Goal: Information Seeking & Learning: Learn about a topic

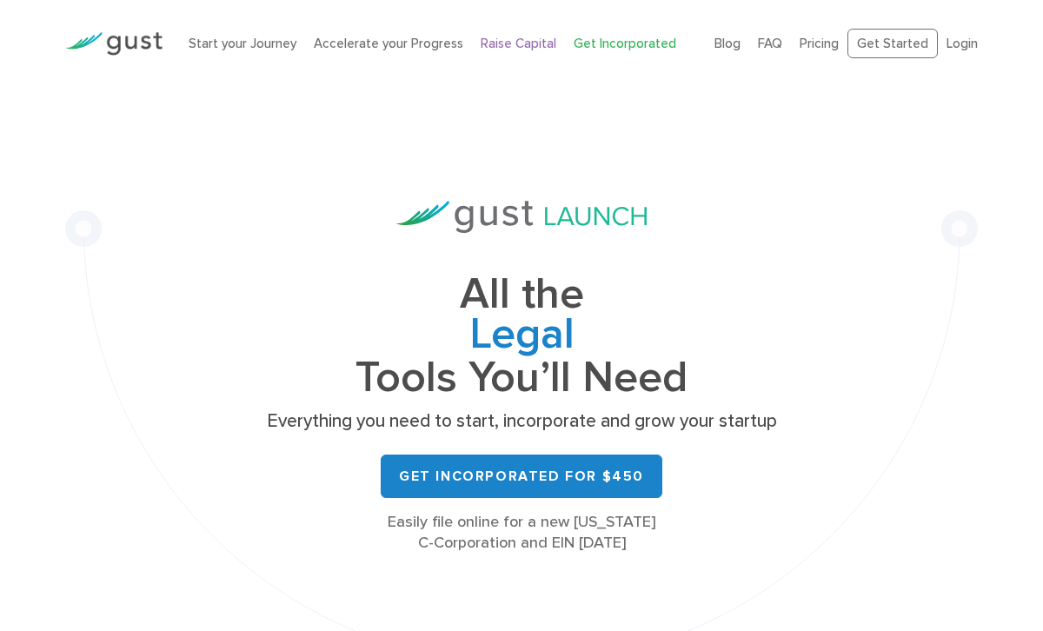
click at [520, 40] on link "Raise Capital" at bounding box center [519, 44] width 76 height 16
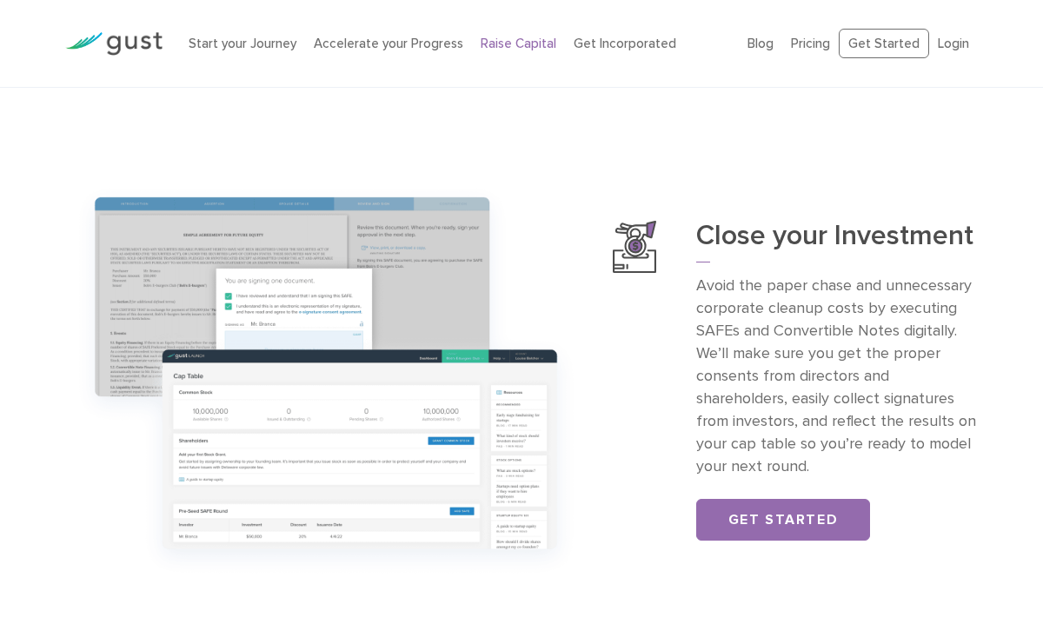
scroll to position [1229, 0]
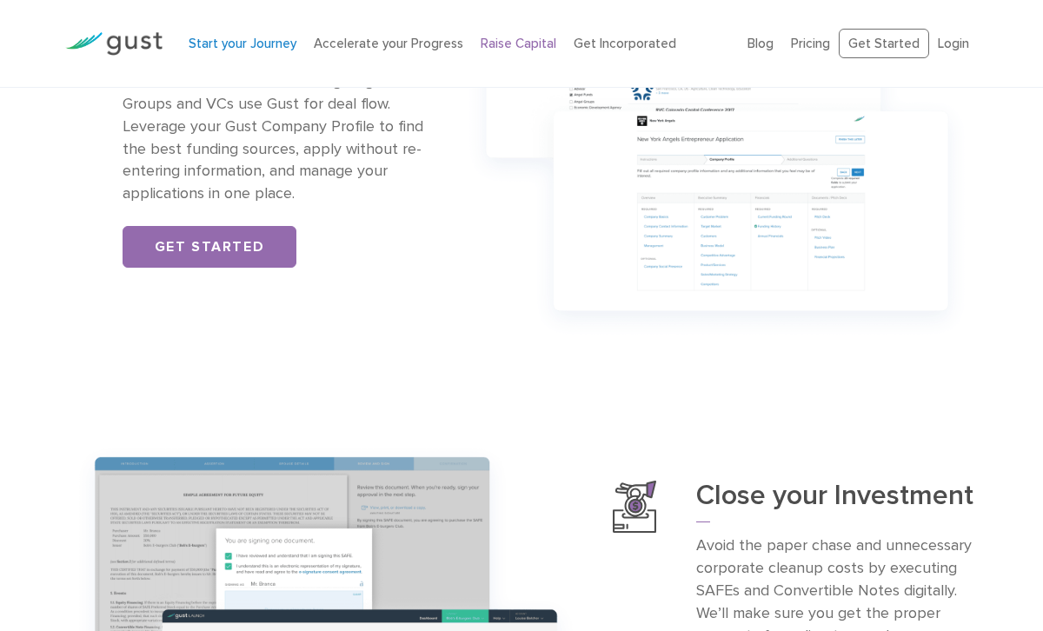
click at [241, 43] on link "Start your Journey" at bounding box center [243, 44] width 108 height 16
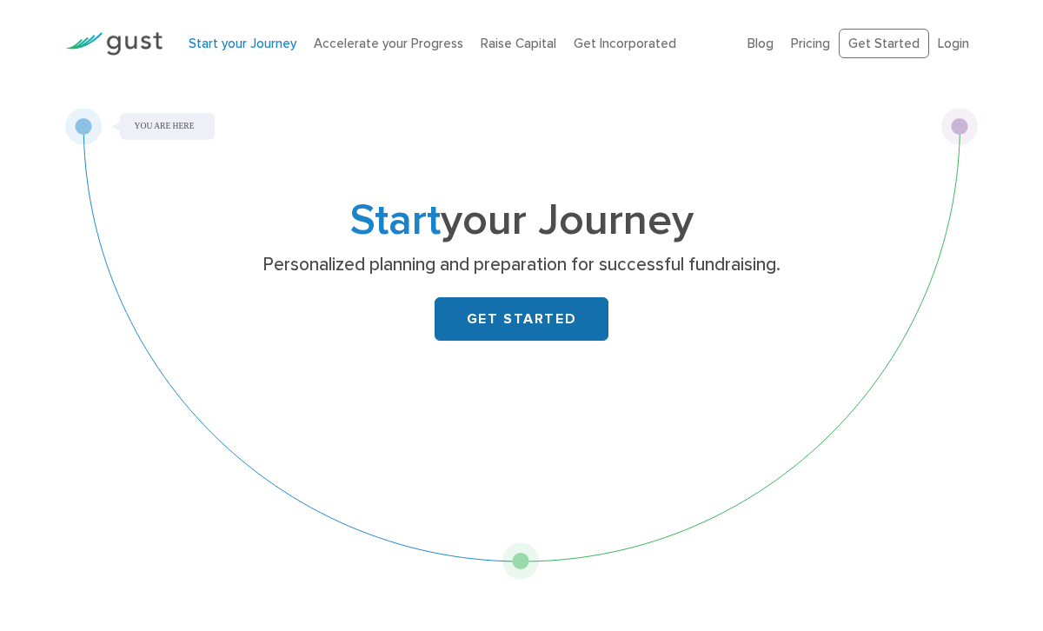
click at [535, 317] on link "GET STARTED" at bounding box center [522, 318] width 174 height 43
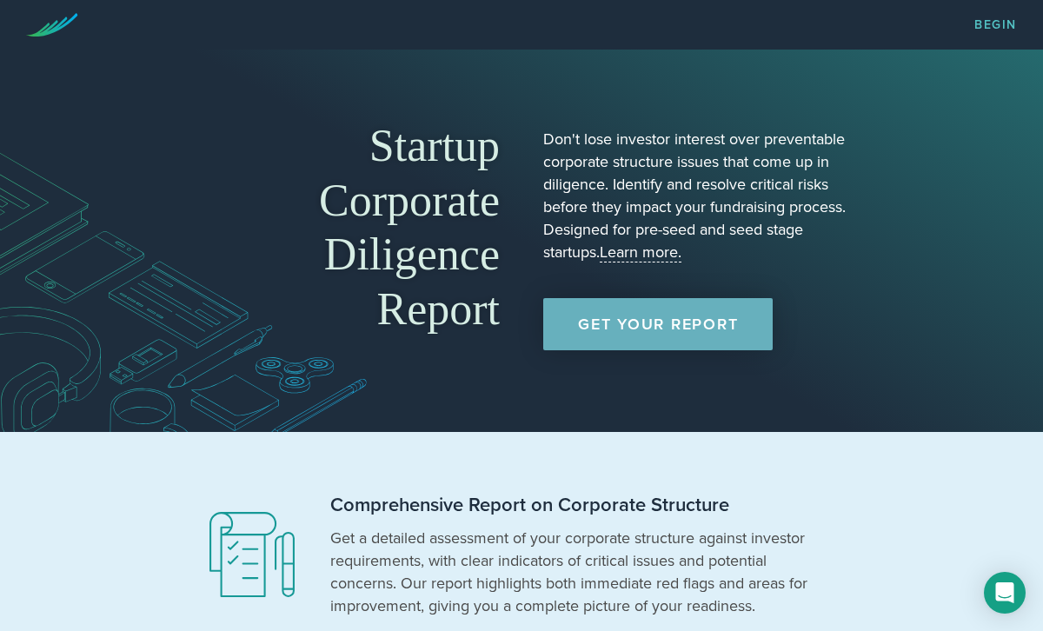
click at [658, 322] on link "Get Your Report" at bounding box center [657, 324] width 229 height 52
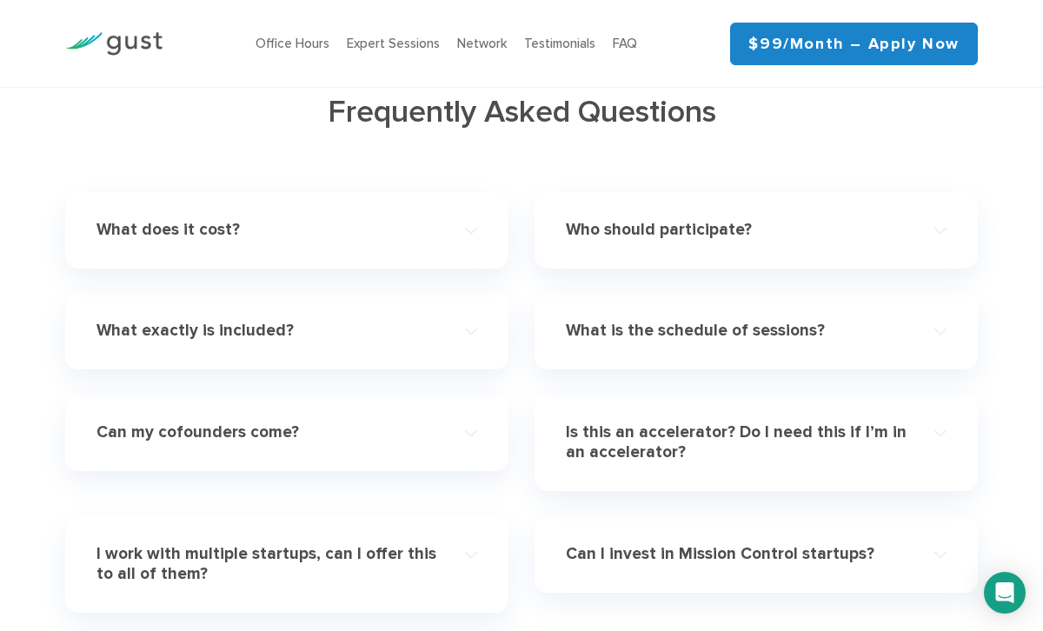
scroll to position [5240, 0]
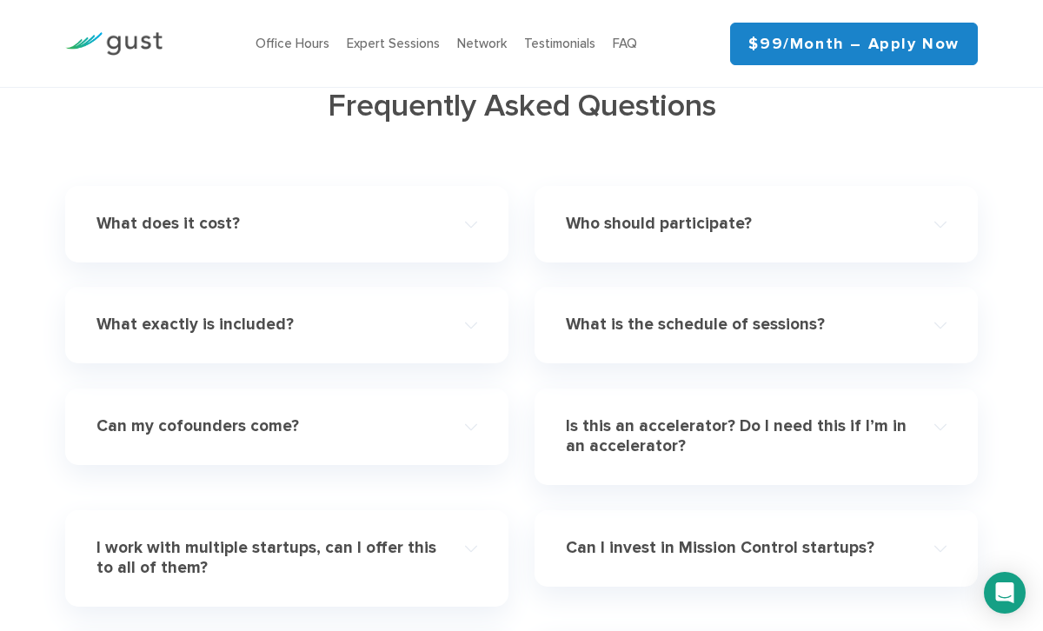
click at [179, 315] on h4 "What exactly is included?" at bounding box center [267, 325] width 342 height 20
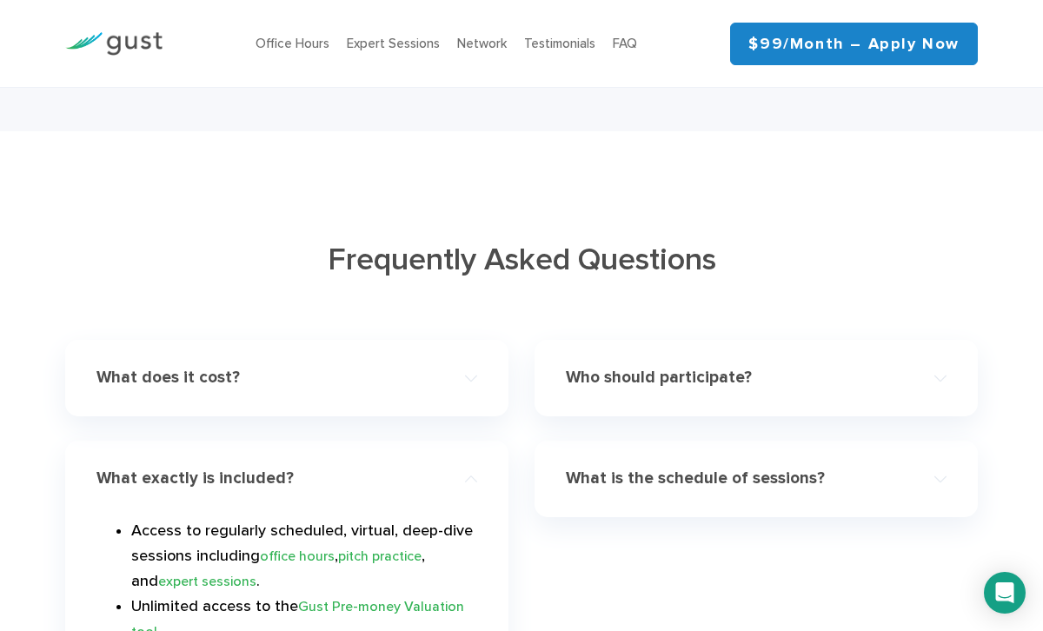
scroll to position [5085, 0]
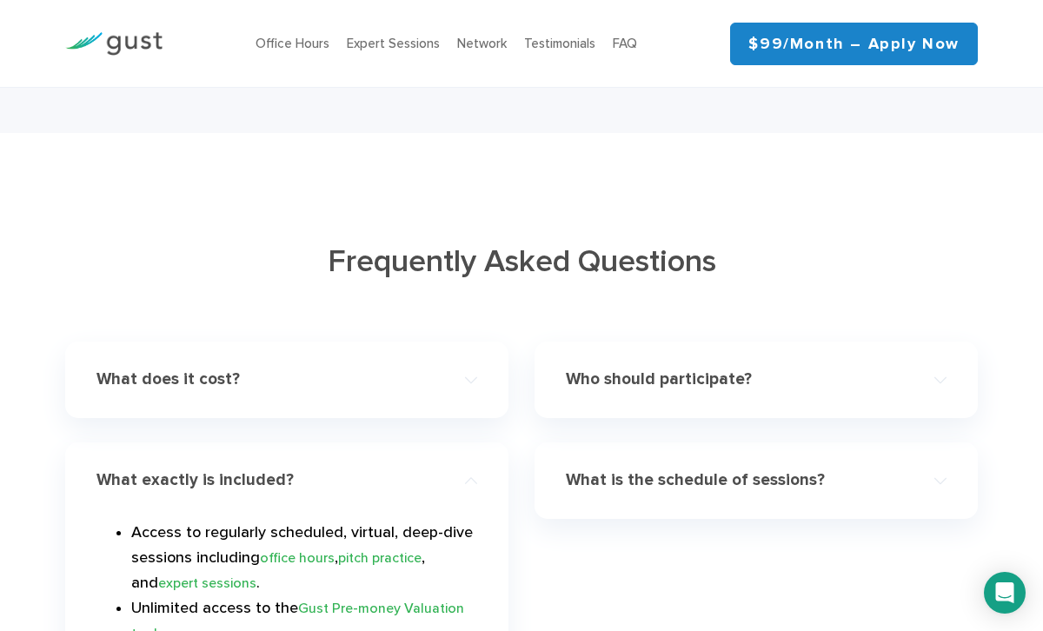
click at [585, 369] on h4 "Who should participate?" at bounding box center [737, 379] width 342 height 20
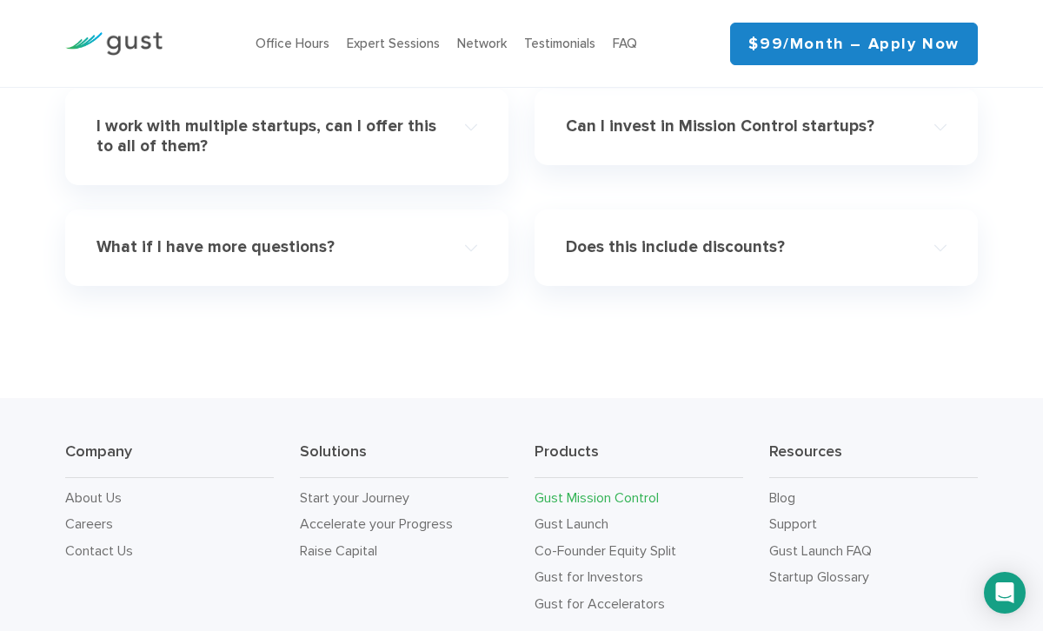
scroll to position [6224, 0]
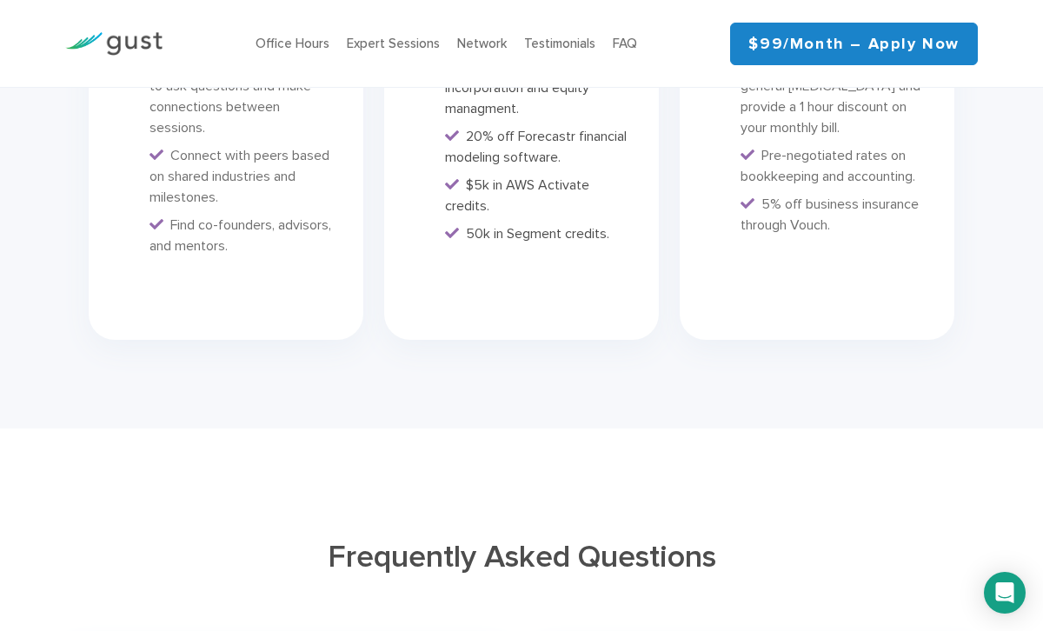
scroll to position [4801, 0]
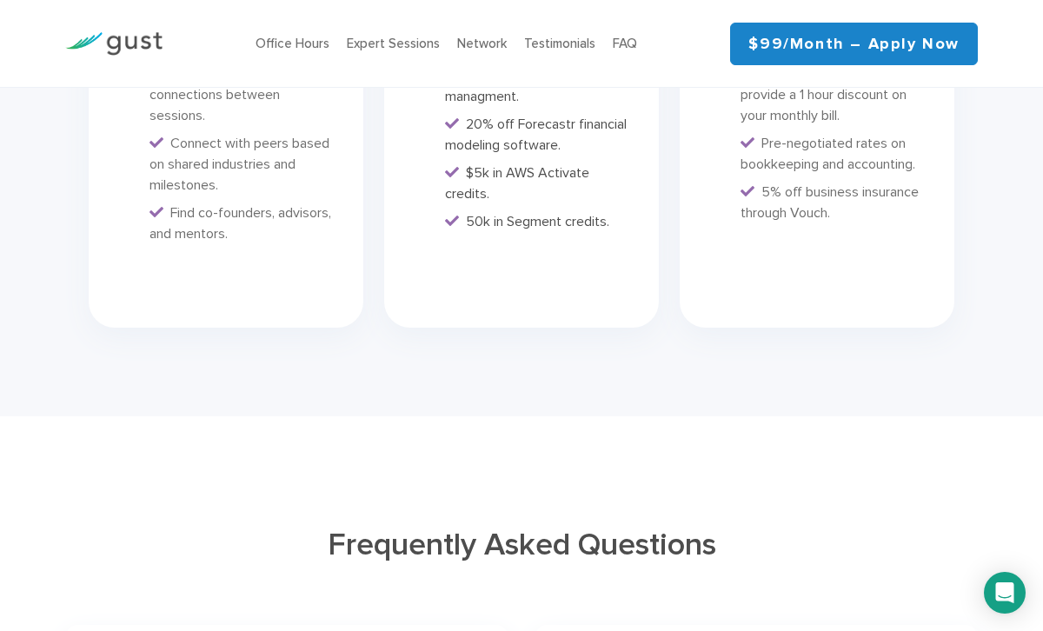
click at [893, 38] on link "$99/month – Apply Now" at bounding box center [854, 44] width 248 height 43
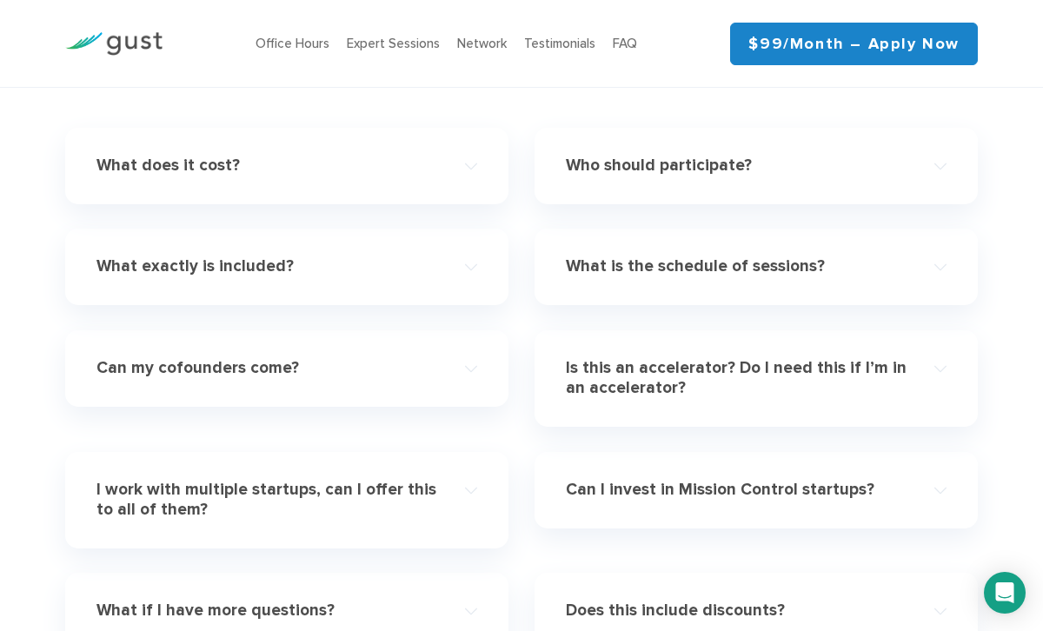
scroll to position [5292, 0]
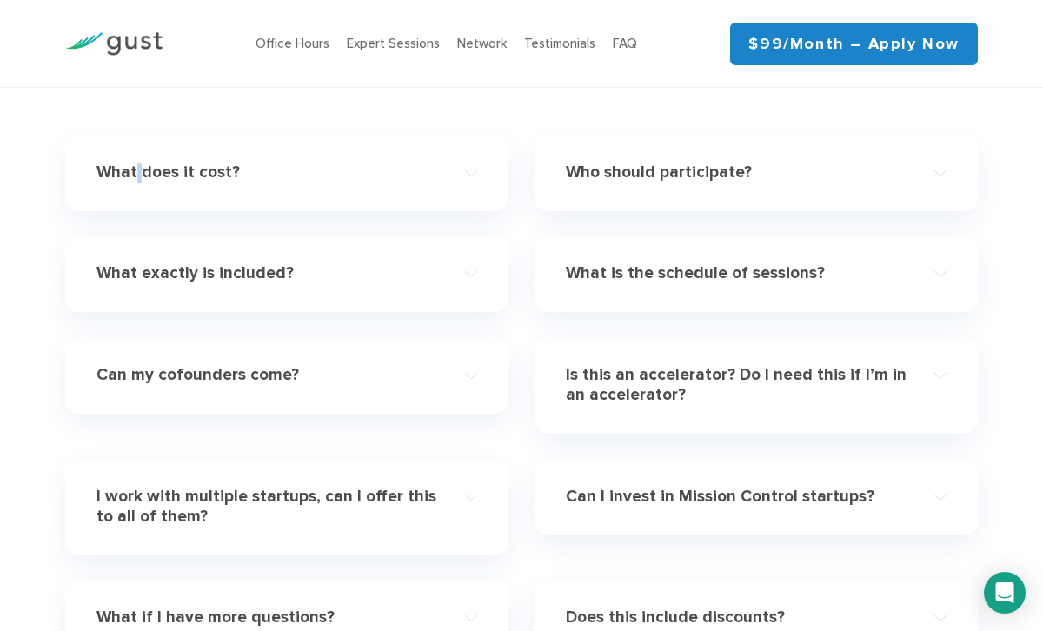
click at [136, 163] on h4 "What does it cost?" at bounding box center [267, 173] width 342 height 20
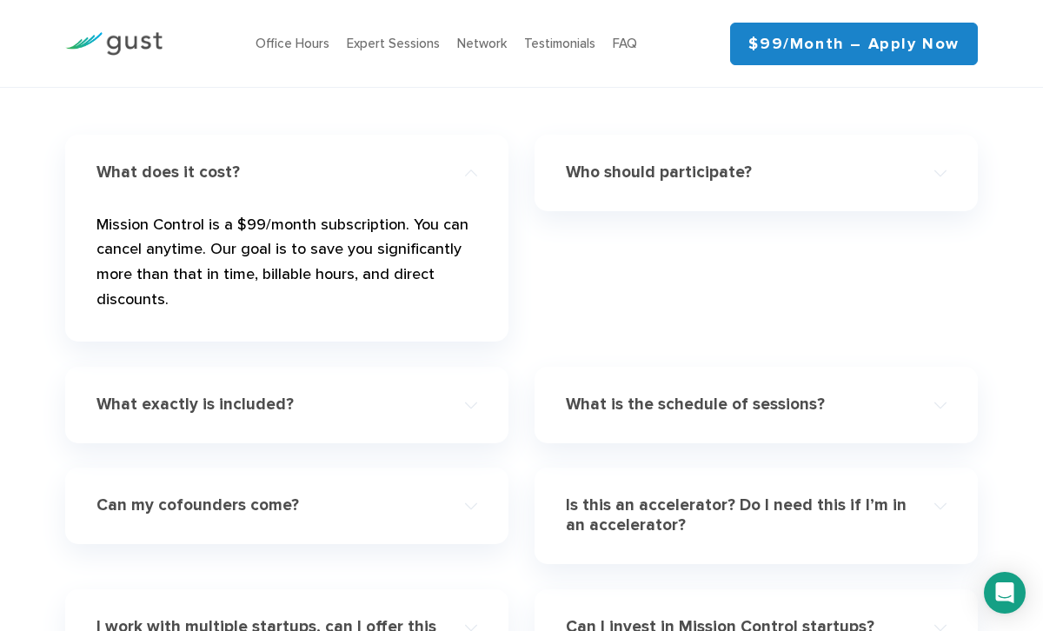
click at [604, 163] on h4 "Who should participate?" at bounding box center [737, 173] width 342 height 20
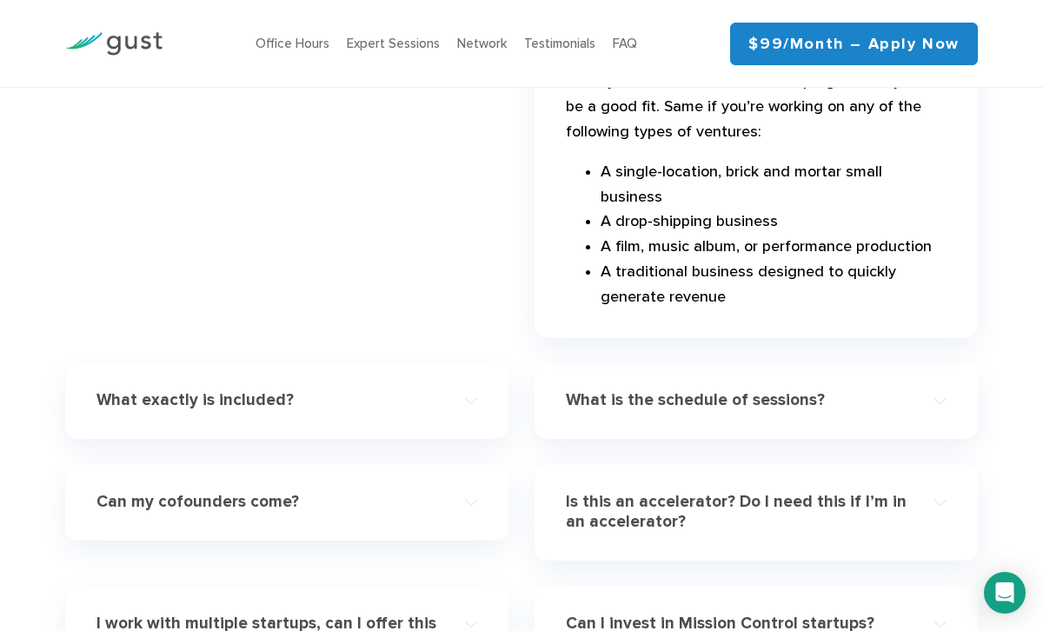
scroll to position [5728, 0]
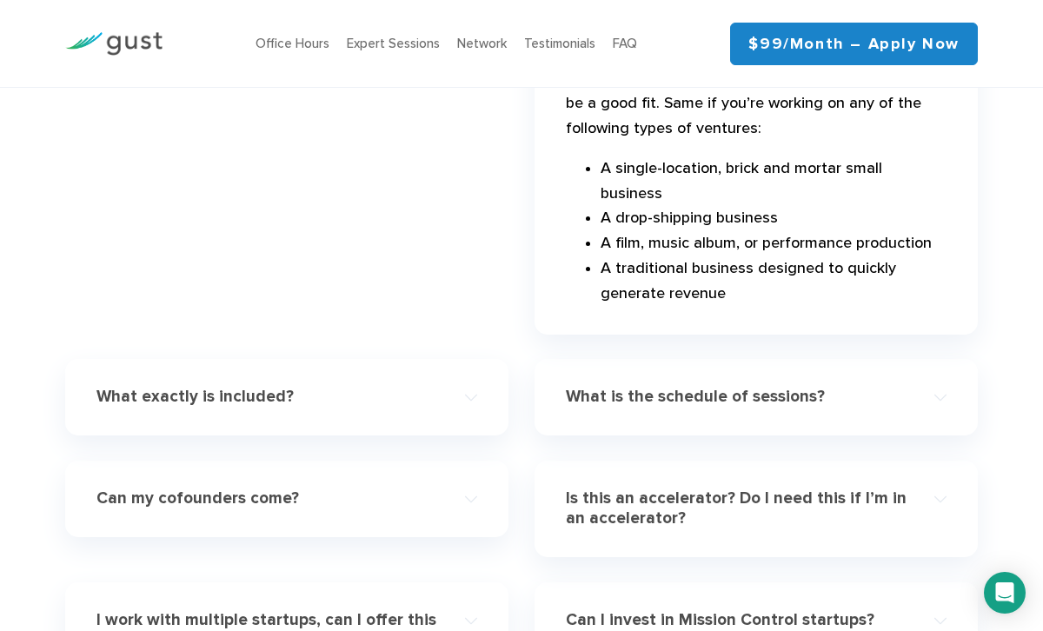
click at [597, 488] on h4 "Is this an accelerator? Do I need this if I’m in an accelerator?" at bounding box center [737, 508] width 342 height 40
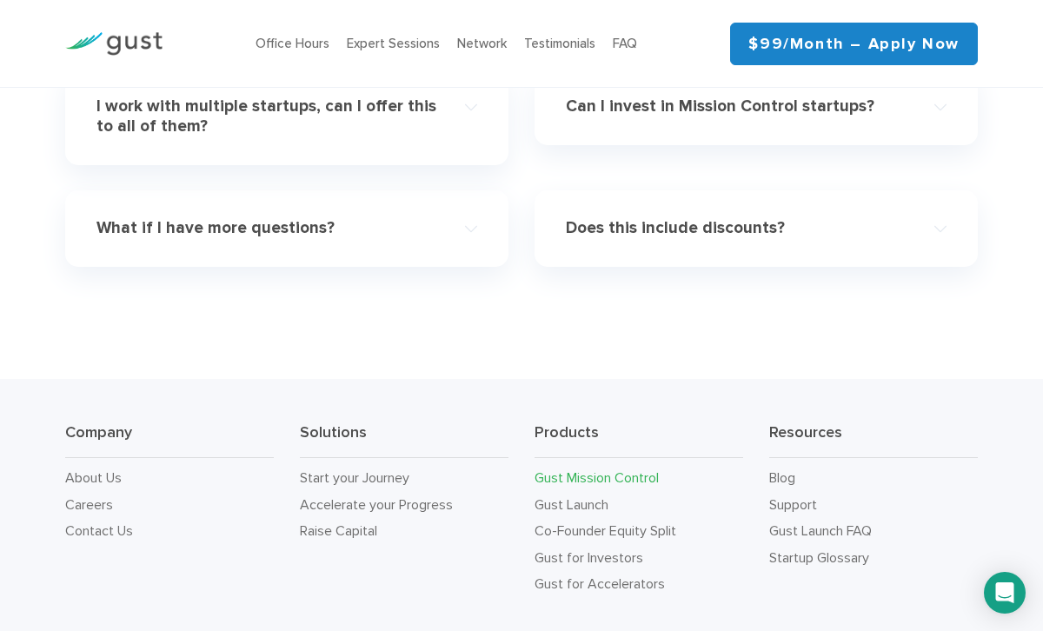
scroll to position [6240, 0]
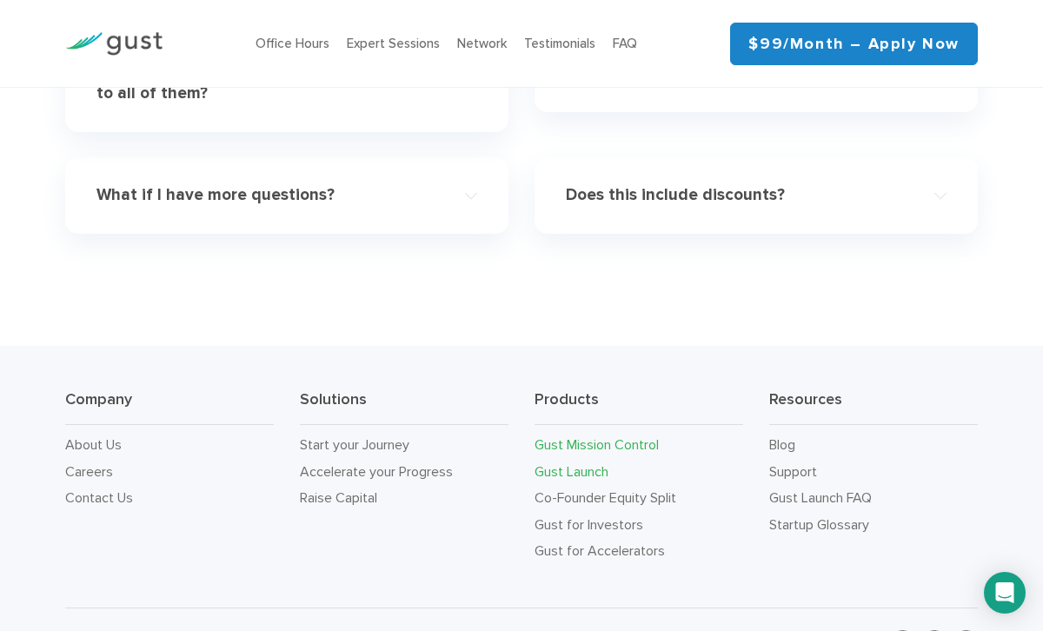
click at [575, 463] on link "Gust Launch" at bounding box center [572, 471] width 74 height 17
